Goal: Transaction & Acquisition: Purchase product/service

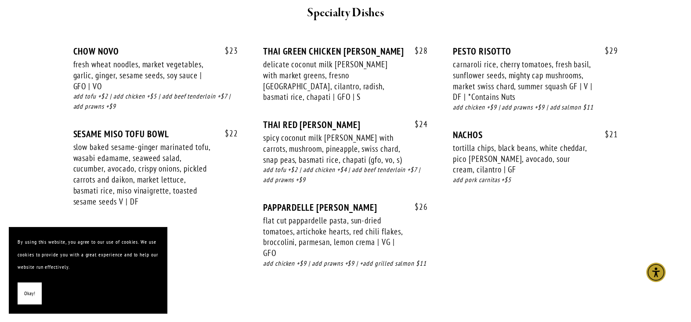
scroll to position [1582, 0]
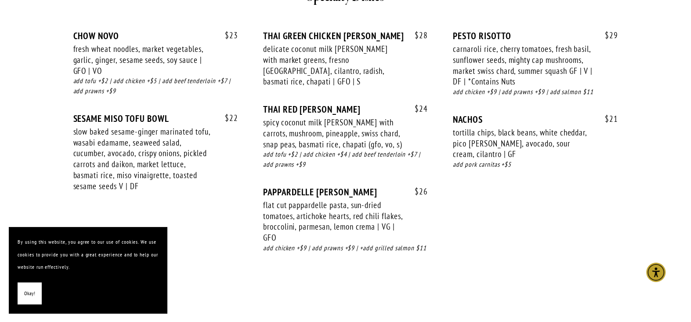
click at [31, 295] on span "Okay!" at bounding box center [29, 293] width 11 height 13
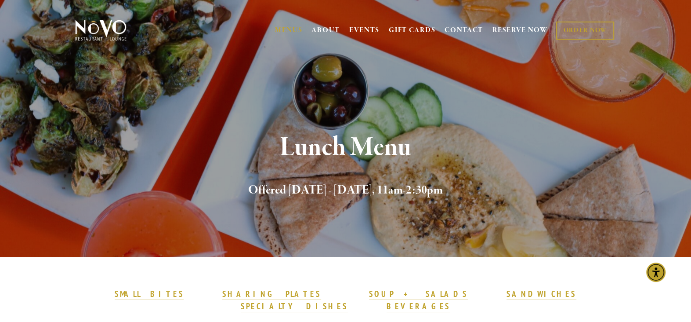
scroll to position [0, 0]
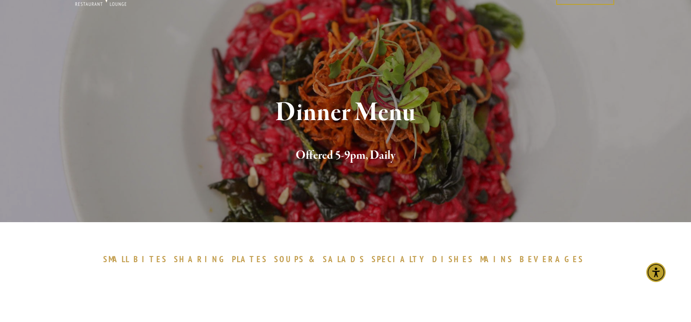
scroll to position [88, 0]
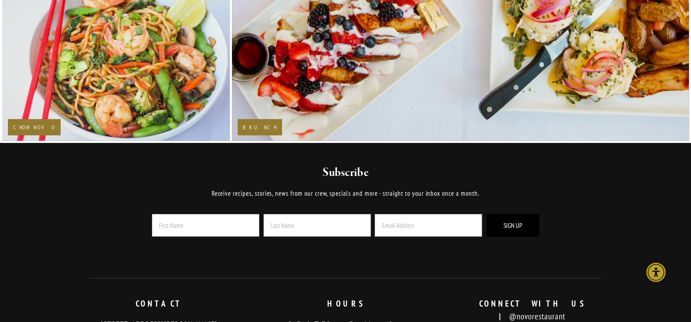
scroll to position [1538, 0]
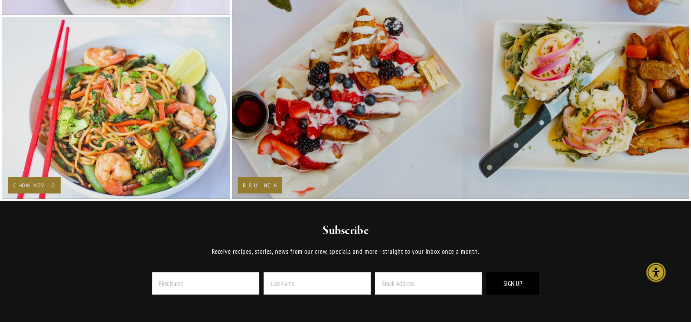
click at [258, 182] on h2 "Brunch" at bounding box center [260, 185] width 34 height 6
click at [245, 175] on img at bounding box center [460, 16] width 519 height 366
click at [258, 183] on h2 "Brunch" at bounding box center [260, 185] width 34 height 6
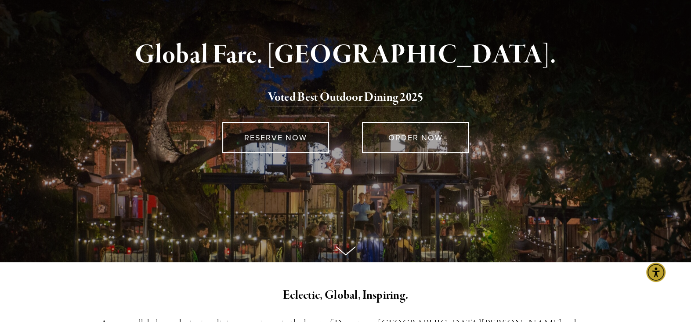
scroll to position [0, 0]
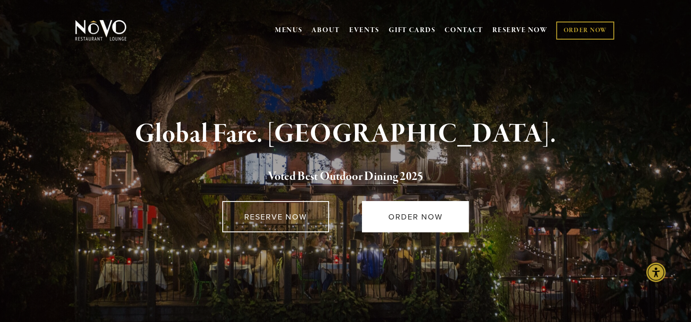
click at [427, 213] on link "ORDER NOW" at bounding box center [415, 216] width 107 height 31
